Goal: Use online tool/utility: Utilize a website feature to perform a specific function

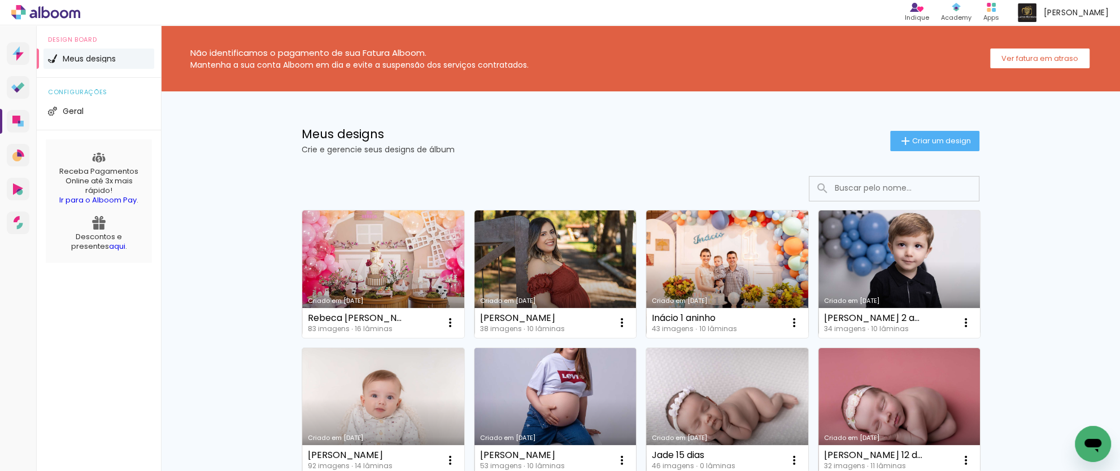
click at [560, 399] on link "Criado em [DATE]" at bounding box center [555, 412] width 162 height 128
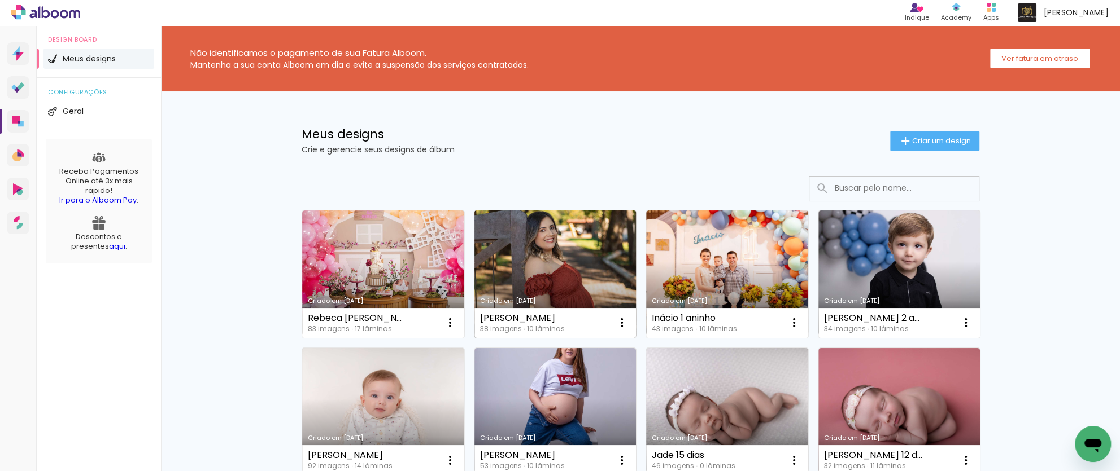
click at [570, 282] on link "Criado em [DATE]" at bounding box center [555, 275] width 162 height 128
